Goal: Browse casually

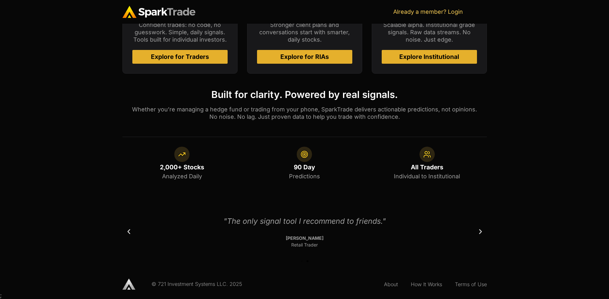
scroll to position [347, 0]
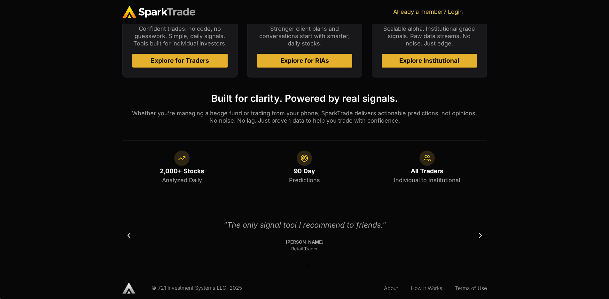
click at [423, 160] on img at bounding box center [426, 157] width 15 height 15
click at [476, 232] on div ""The only signal tool I recommend to friends." [PERSON_NAME] Retail Trader" at bounding box center [304, 235] width 346 height 45
click at [476, 232] on div ""The only signal tool I trust: clean, accurate, and on time." [PERSON_NAME] Ret…" at bounding box center [304, 235] width 346 height 45
click at [480, 238] on icon "Next slide" at bounding box center [480, 235] width 6 height 6
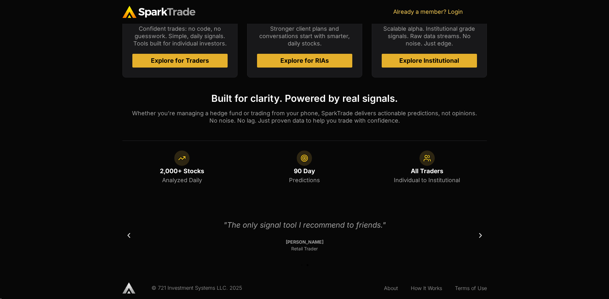
click at [480, 238] on icon "Next slide" at bounding box center [480, 235] width 6 height 6
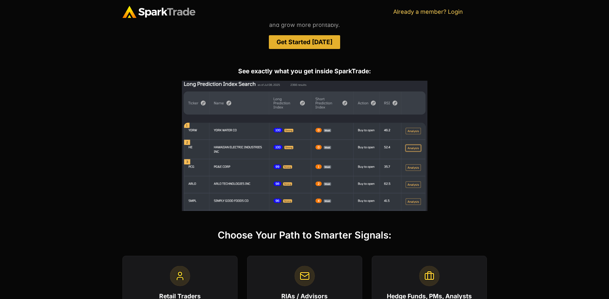
scroll to position [0, 0]
